Goal: Task Accomplishment & Management: Use online tool/utility

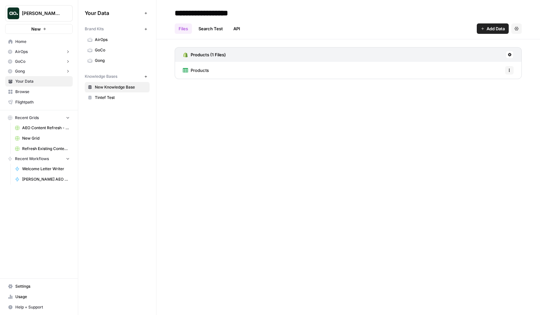
click at [33, 41] on span "Home" at bounding box center [42, 42] width 54 height 6
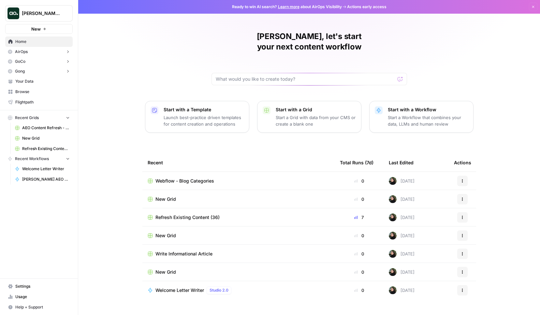
click at [181, 178] on span "Webflow - Blog Categories" at bounding box center [184, 181] width 59 height 7
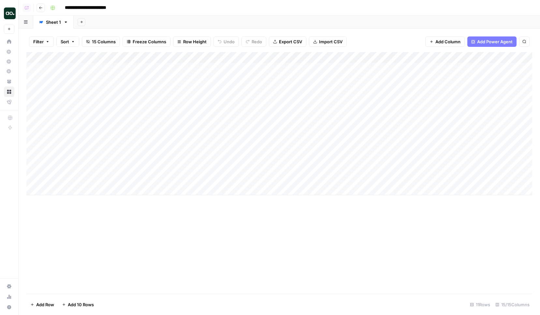
click at [46, 40] on icon "button" at bounding box center [48, 42] width 4 height 4
click at [58, 71] on div at bounding box center [81, 76] width 88 height 12
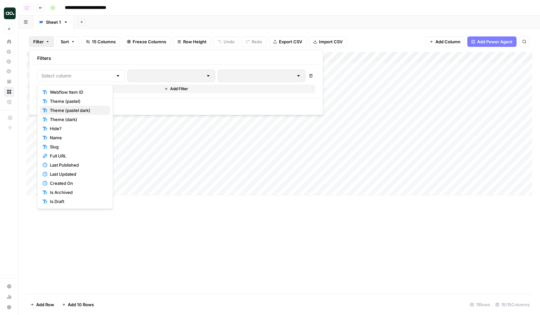
click at [65, 111] on span "Theme (pastel dark)" at bounding box center [77, 110] width 55 height 7
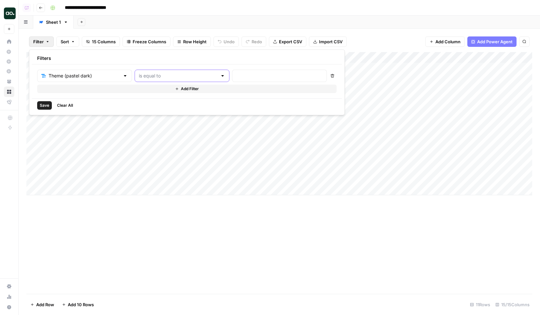
click at [140, 74] on input "text" at bounding box center [178, 76] width 79 height 7
click at [150, 78] on input "text" at bounding box center [178, 76] width 79 height 7
click at [149, 89] on span "is not empty" at bounding box center [155, 92] width 64 height 7
type input "is not empty"
click at [49, 105] on span "Save" at bounding box center [44, 106] width 9 height 6
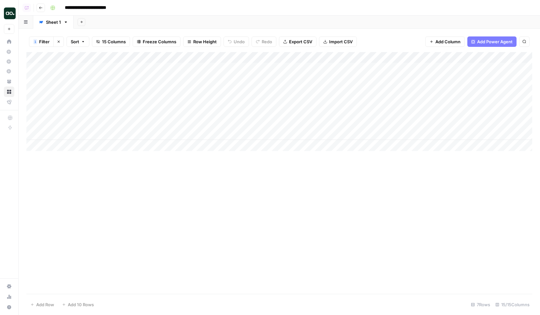
click at [146, 104] on div "Add Column" at bounding box center [279, 101] width 506 height 99
click at [230, 111] on div "Add Column" at bounding box center [279, 101] width 506 height 99
click at [173, 111] on div "Add Column" at bounding box center [279, 101] width 506 height 99
click at [170, 126] on div "Add Column" at bounding box center [279, 101] width 506 height 99
click at [171, 95] on div "Add Column" at bounding box center [279, 101] width 506 height 99
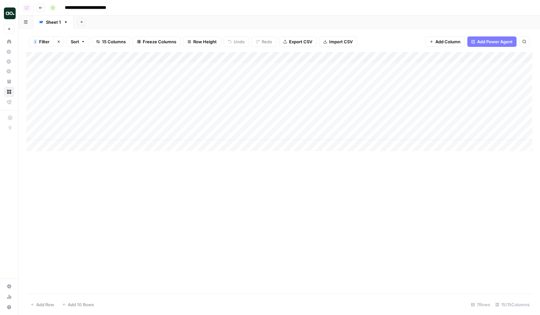
drag, startPoint x: 159, startPoint y: 97, endPoint x: 250, endPoint y: 129, distance: 96.0
click at [250, 129] on div "Add Column" at bounding box center [279, 101] width 506 height 99
click at [215, 194] on div "Add Column" at bounding box center [279, 173] width 506 height 242
click at [157, 184] on div "Add Column" at bounding box center [279, 173] width 506 height 242
click at [172, 114] on div "Add Column" at bounding box center [279, 101] width 506 height 99
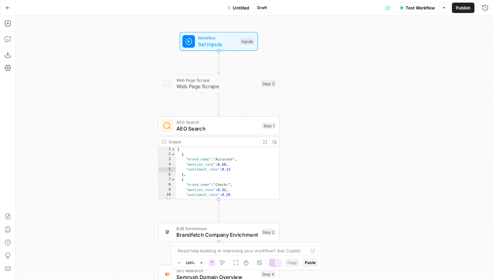
drag, startPoint x: 316, startPoint y: 183, endPoint x: 324, endPoint y: 177, distance: 9.9
click at [324, 177] on div "Workflow Set Inputs Inputs Web Page Scrape Web Page Scrape Step 3 AEO Search AE…" at bounding box center [254, 148] width 477 height 264
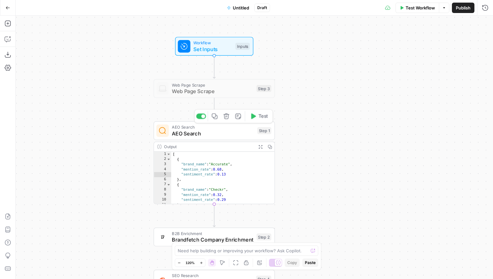
click at [206, 133] on span "AEO Search" at bounding box center [213, 134] width 82 height 8
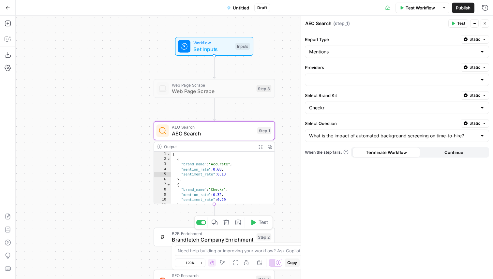
click at [187, 236] on span "Brandfetch Company Enrichment" at bounding box center [212, 240] width 81 height 8
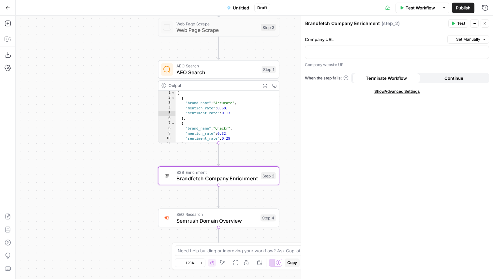
click at [197, 221] on span "Semrush Domain Overview" at bounding box center [216, 221] width 81 height 8
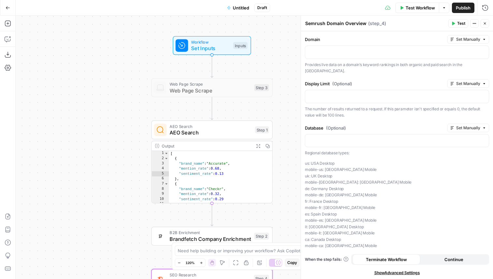
click at [191, 97] on div "Workflow Set Inputs Inputs Test Step Web Page Scrape Web Page Scrape Step 3 Cop…" at bounding box center [254, 148] width 477 height 264
click at [189, 93] on span "Web Page Scrape" at bounding box center [209, 91] width 81 height 8
click at [177, 128] on span "AEO Search" at bounding box center [210, 126] width 82 height 6
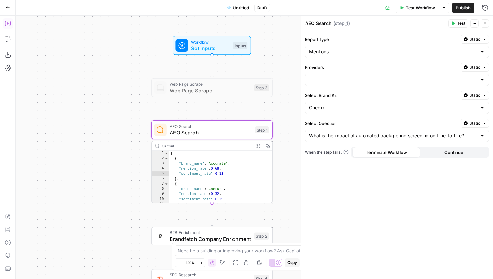
click at [10, 25] on icon "button" at bounding box center [8, 24] width 6 height 6
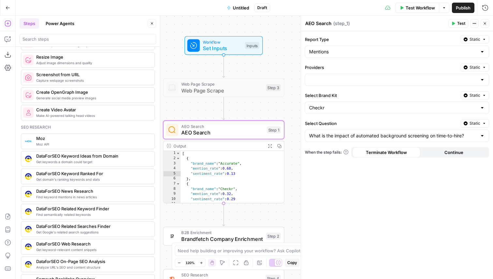
scroll to position [521, 0]
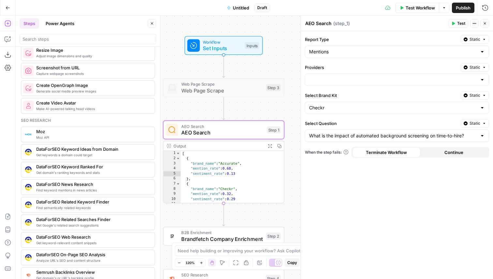
click at [54, 188] on span "Find keyword mentions in news articles" at bounding box center [92, 190] width 113 height 5
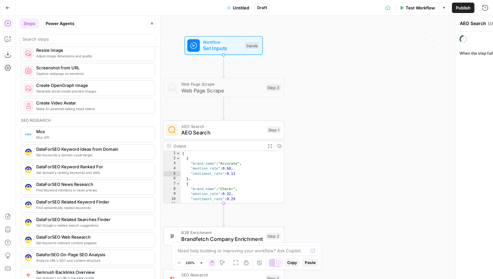
type textarea "DataForSEO News Research"
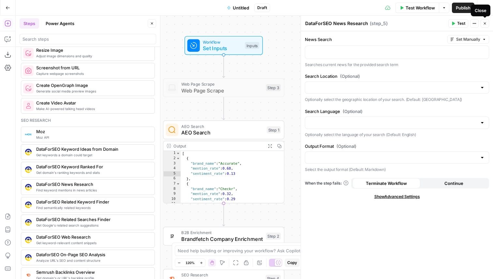
click at [483, 22] on icon "button" at bounding box center [485, 24] width 4 height 4
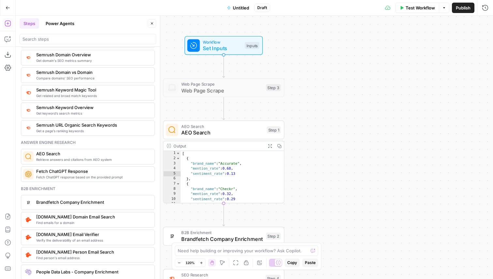
scroll to position [786, 0]
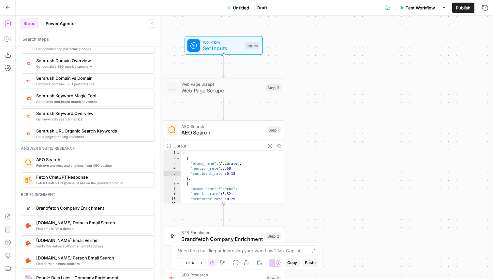
click at [217, 129] on span "AEO Search" at bounding box center [222, 133] width 82 height 8
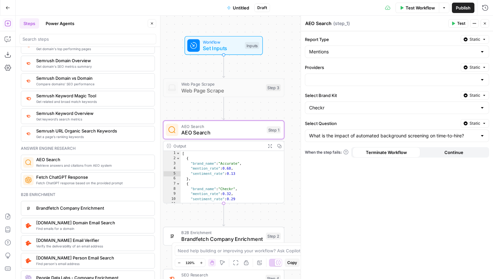
click at [151, 26] on button "Close" at bounding box center [152, 23] width 8 height 8
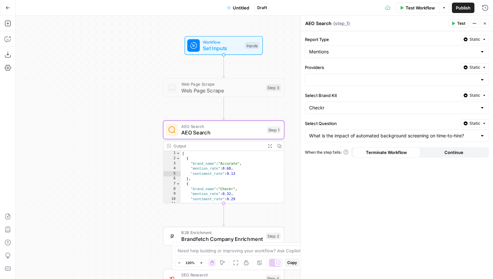
click at [365, 212] on div "Report Type Static Mentions Providers Static Select Brand Kit Static Checkr Sel…" at bounding box center [397, 155] width 192 height 248
click at [350, 137] on input "Select Question" at bounding box center [393, 136] width 168 height 7
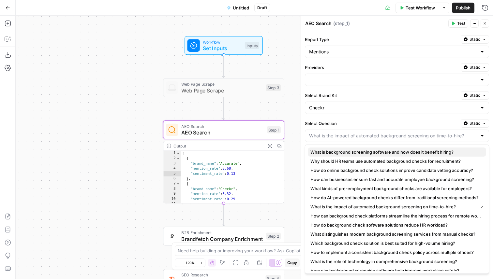
click at [339, 151] on span "What is background screening software and how does it benefit hiring?" at bounding box center [395, 152] width 170 height 7
type input "What is background screening software and how does it benefit hiring?"
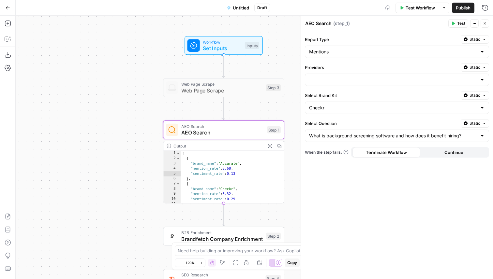
click at [351, 125] on label "Select Question" at bounding box center [381, 123] width 153 height 7
click at [351, 133] on input "What is background screening software and how does it benefit hiring?" at bounding box center [393, 136] width 168 height 7
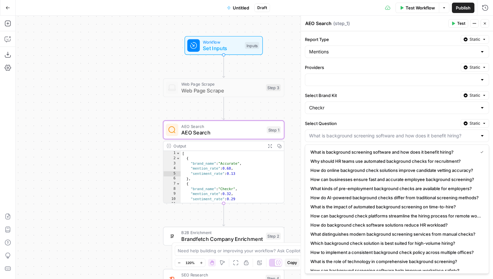
type input "What is background screening software and how does it benefit hiring?"
click at [340, 113] on div "Checkr" at bounding box center [397, 108] width 184 height 12
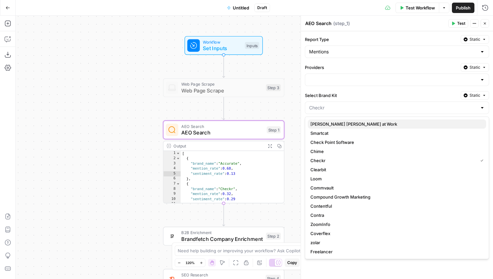
click at [335, 126] on span "[PERSON_NAME] [PERSON_NAME] at Work" at bounding box center [395, 124] width 170 height 7
type input "[PERSON_NAME] [PERSON_NAME] at Work"
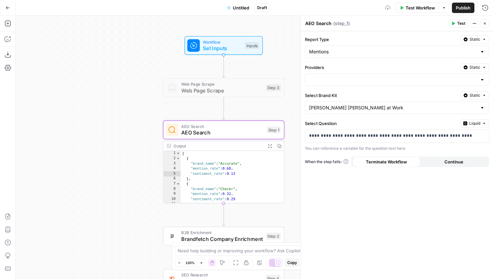
click at [331, 82] on div at bounding box center [397, 80] width 184 height 12
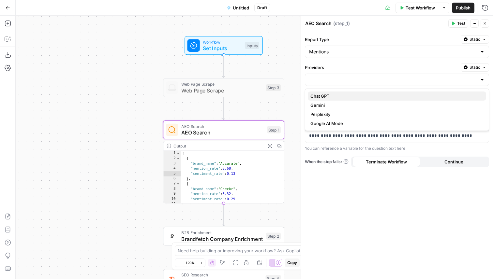
click at [359, 97] on span "Chat GPT" at bounding box center [395, 96] width 170 height 7
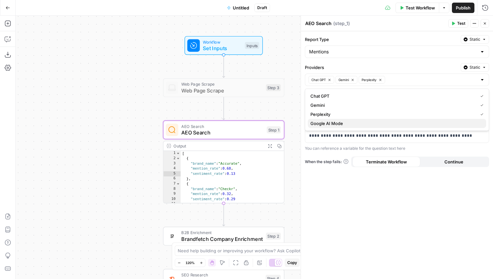
click at [342, 126] on span "Google AI Mode" at bounding box center [395, 123] width 170 height 7
click at [346, 65] on label "Providers" at bounding box center [381, 67] width 153 height 7
click at [0, 0] on input "Providers" at bounding box center [0, 0] width 0 height 0
click at [343, 57] on div "Mentions" at bounding box center [397, 52] width 184 height 12
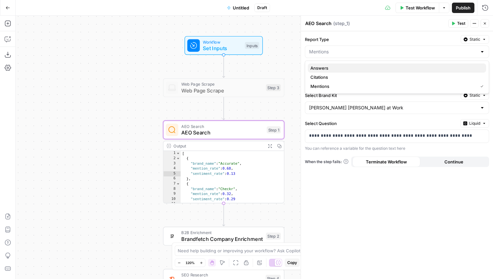
click at [325, 70] on span "Answers" at bounding box center [395, 68] width 170 height 7
type input "Answers"
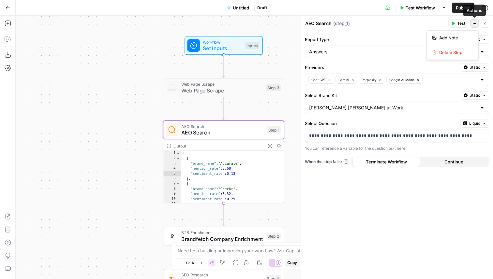
click at [475, 25] on button "Actions" at bounding box center [474, 23] width 8 height 8
click at [432, 26] on div "AEO Search AEO Search ( step_1 )" at bounding box center [375, 23] width 141 height 7
click at [359, 136] on p "**********" at bounding box center [391, 136] width 165 height 7
click at [355, 138] on p "**********" at bounding box center [391, 136] width 165 height 7
click at [348, 139] on p "**********" at bounding box center [391, 136] width 165 height 7
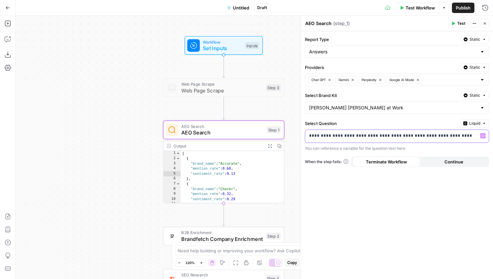
click at [348, 139] on p "**********" at bounding box center [391, 136] width 165 height 7
click at [471, 118] on div "**********" at bounding box center [397, 155] width 192 height 248
click at [470, 123] on span "Liquid" at bounding box center [474, 124] width 11 height 6
click at [462, 134] on button "Static Choose from a list" at bounding box center [457, 140] width 56 height 15
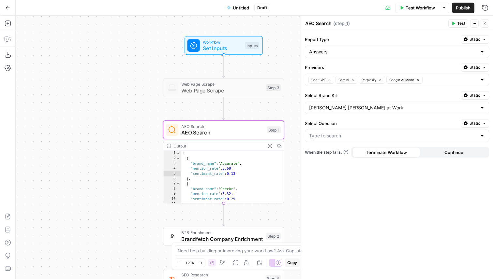
click at [437, 203] on div "Report Type Static Answers Providers Static Chat GPT Gemini Perplexity Google A…" at bounding box center [397, 155] width 192 height 248
click at [344, 135] on input "Select Question" at bounding box center [393, 136] width 168 height 7
click at [347, 122] on label "Select Question" at bounding box center [381, 123] width 153 height 7
click at [347, 133] on input "Select Question" at bounding box center [393, 136] width 168 height 7
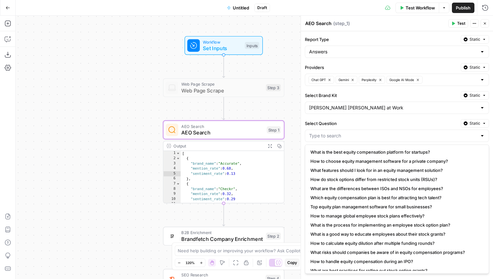
click at [470, 124] on span "Static" at bounding box center [474, 124] width 11 height 6
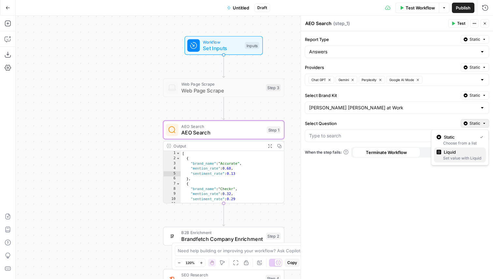
click at [465, 151] on span "Liquid" at bounding box center [461, 152] width 37 height 7
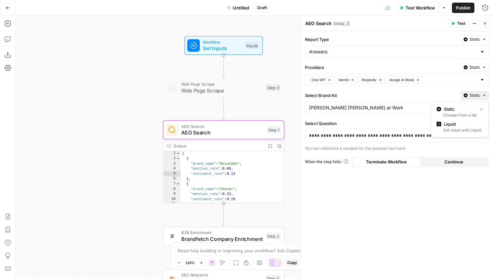
click at [474, 99] on button "Static" at bounding box center [474, 95] width 28 height 8
click at [469, 129] on div "Set value with Liquid" at bounding box center [459, 130] width 47 height 6
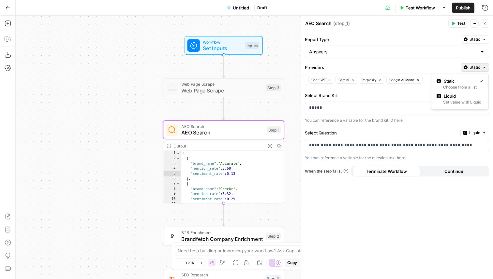
click at [470, 68] on span "Static" at bounding box center [474, 68] width 11 height 6
click at [469, 65] on button "Static" at bounding box center [474, 67] width 28 height 8
click at [465, 76] on div "Static Choose from a list Liquid Set value with Liquid" at bounding box center [460, 92] width 58 height 36
click at [474, 133] on span "Liquid" at bounding box center [474, 133] width 11 height 6
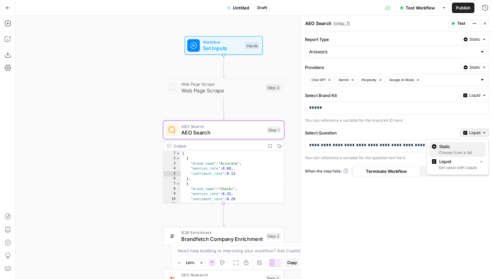
click at [469, 149] on span "Static" at bounding box center [459, 146] width 41 height 7
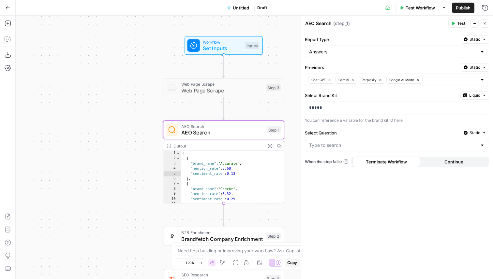
click at [472, 134] on span "Static" at bounding box center [474, 133] width 11 height 6
click at [462, 164] on span "Liquid" at bounding box center [461, 161] width 37 height 7
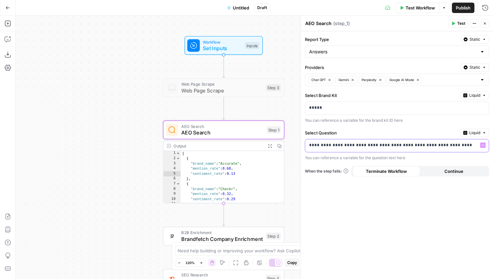
drag, startPoint x: 306, startPoint y: 157, endPoint x: 413, endPoint y: 156, distance: 107.5
click at [413, 156] on div "You can reference a variable for the question text here" at bounding box center [397, 158] width 184 height 6
drag, startPoint x: 404, startPoint y: 159, endPoint x: 298, endPoint y: 160, distance: 106.2
click at [300, 160] on div "**********" at bounding box center [396, 148] width 192 height 264
click at [329, 159] on div "You can reference a variable for the question text here" at bounding box center [397, 158] width 184 height 6
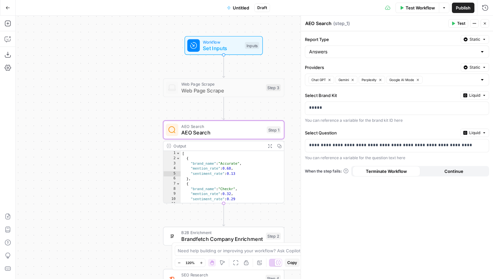
click at [329, 159] on div "You can reference a variable for the question text here" at bounding box center [397, 158] width 184 height 6
click at [346, 159] on div "You can reference a variable for the question text here" at bounding box center [397, 158] width 184 height 6
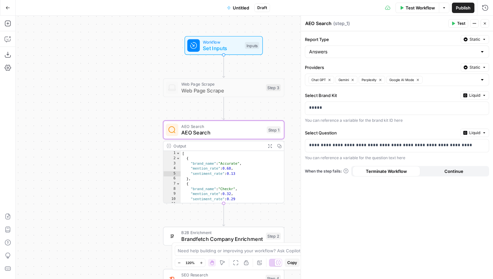
click at [346, 159] on div "You can reference a variable for the question text here" at bounding box center [397, 158] width 184 height 6
